Goal: Information Seeking & Learning: Understand process/instructions

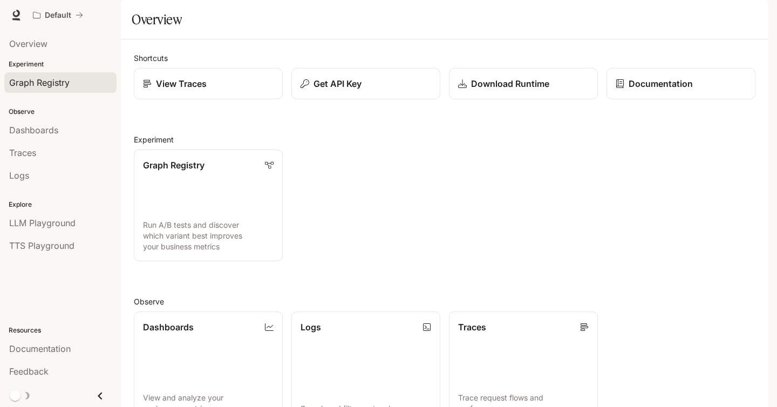
click at [32, 79] on span "Graph Registry" at bounding box center [39, 82] width 60 height 13
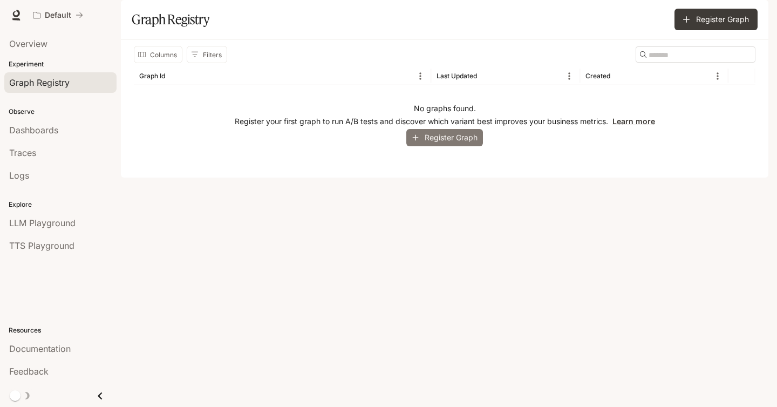
click at [451, 147] on button "Register Graph" at bounding box center [444, 138] width 77 height 18
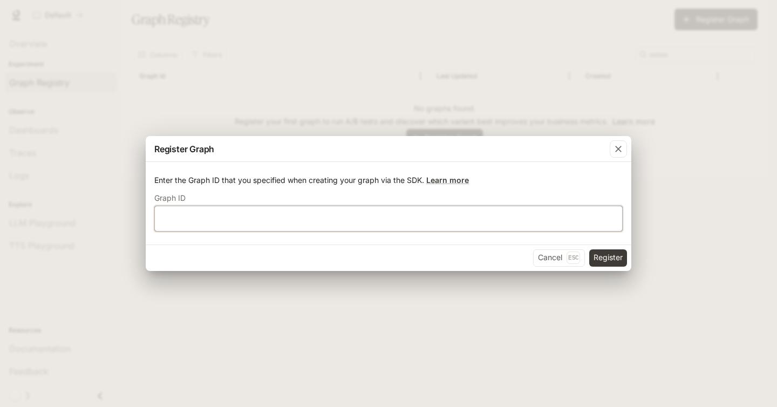
click at [285, 222] on input "text" at bounding box center [388, 218] width 467 height 11
drag, startPoint x: 561, startPoint y: 256, endPoint x: 571, endPoint y: 247, distance: 13.8
click at [561, 256] on button "Cancel Esc" at bounding box center [559, 257] width 52 height 17
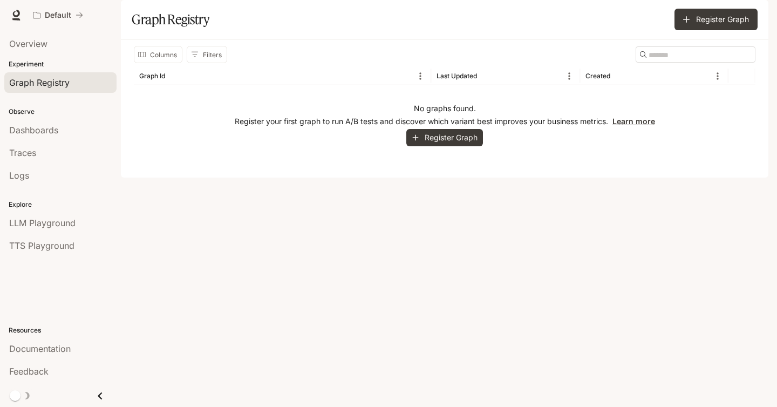
click at [642, 126] on link "Learn more" at bounding box center [633, 121] width 43 height 9
click at [751, 12] on icon "button" at bounding box center [753, 15] width 9 height 9
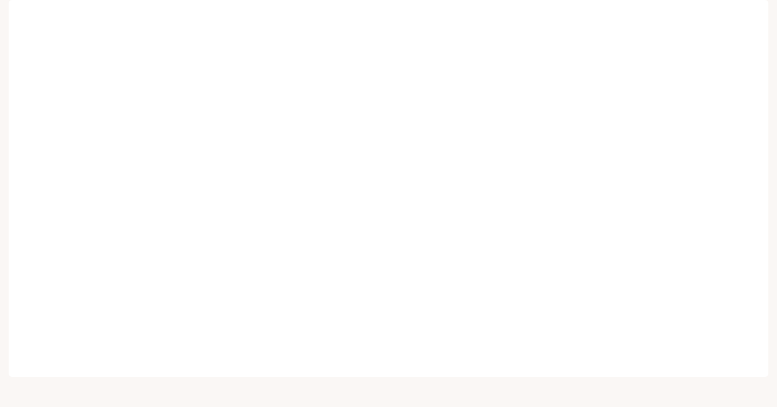
scroll to position [9, 0]
